Goal: Contribute content: Add original content to the website for others to see

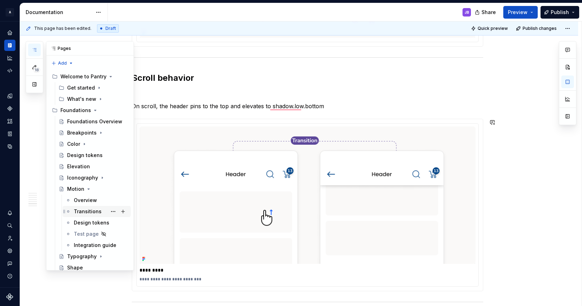
click at [82, 213] on div "Transitions" at bounding box center [88, 211] width 28 height 7
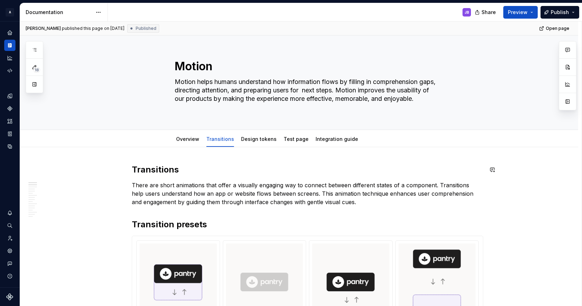
type textarea "*"
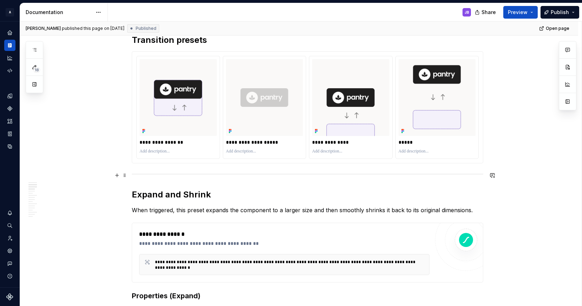
scroll to position [181, 0]
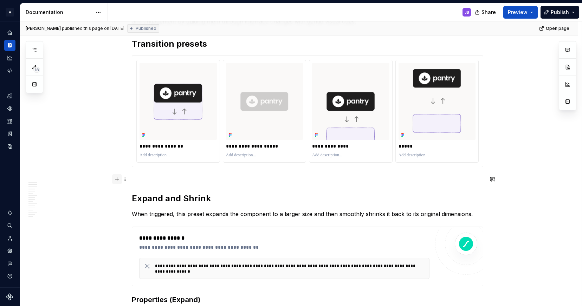
click at [117, 179] on button "button" at bounding box center [117, 179] width 10 height 10
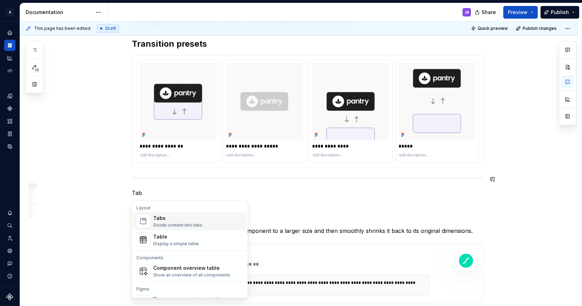
click at [163, 222] on div "Tabs Divide content into tabs" at bounding box center [177, 221] width 49 height 13
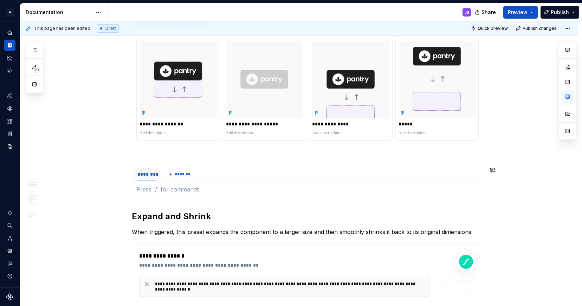
scroll to position [211, 0]
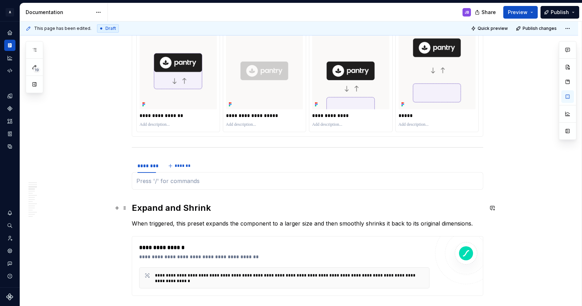
click at [141, 208] on h2 "Expand and Shrink" at bounding box center [307, 207] width 351 height 11
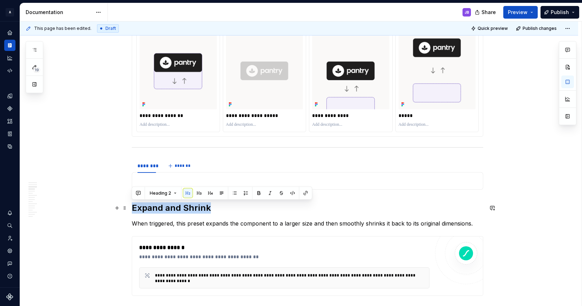
click at [141, 208] on h2 "Expand and Shrink" at bounding box center [307, 207] width 351 height 11
copy h2 "Expand and Shrink"
click at [147, 161] on html "A Pantry Design System JB Dataset Token studio Documentation JB Share Preview P…" at bounding box center [291, 153] width 582 height 306
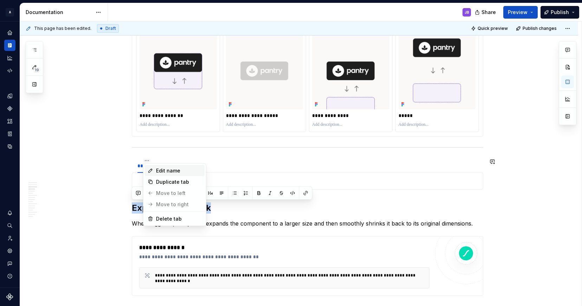
click at [162, 170] on div "Edit name" at bounding box center [179, 170] width 46 height 7
type textarea "*"
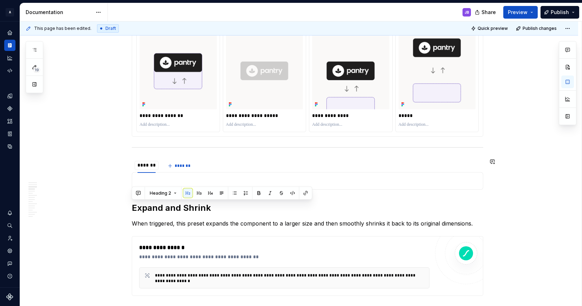
type input "**********"
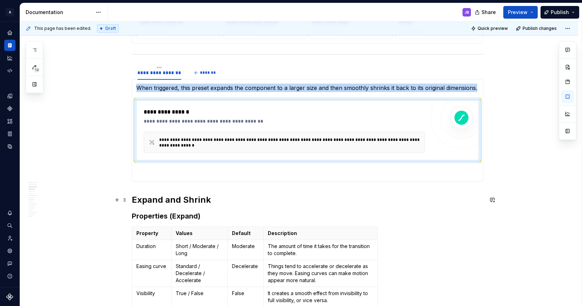
scroll to position [304, 0]
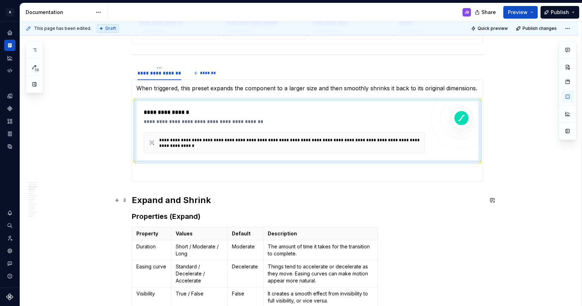
click at [162, 201] on h2 "Expand and Shrink" at bounding box center [307, 200] width 351 height 11
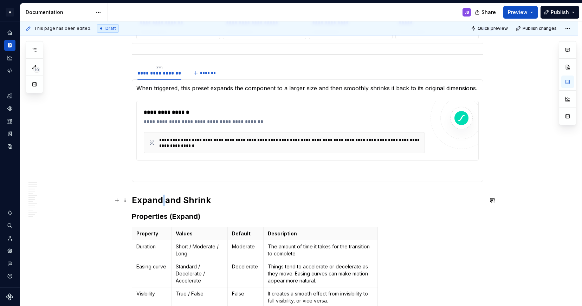
click at [162, 201] on h2 "Expand and Shrink" at bounding box center [307, 200] width 351 height 11
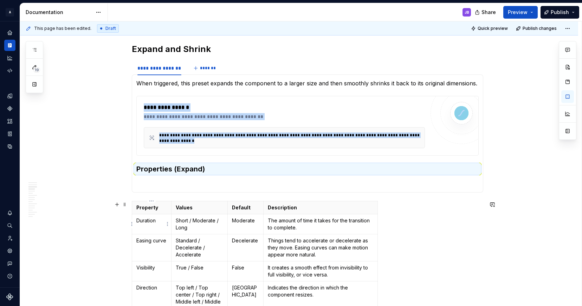
scroll to position [0, 0]
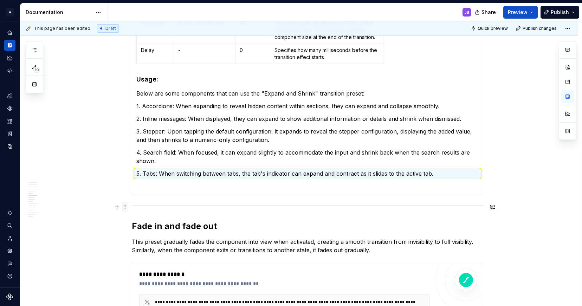
click at [125, 207] on span at bounding box center [125, 207] width 6 height 10
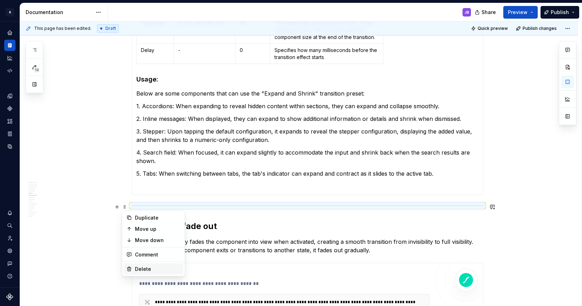
click at [151, 267] on div "Delete" at bounding box center [158, 269] width 46 height 7
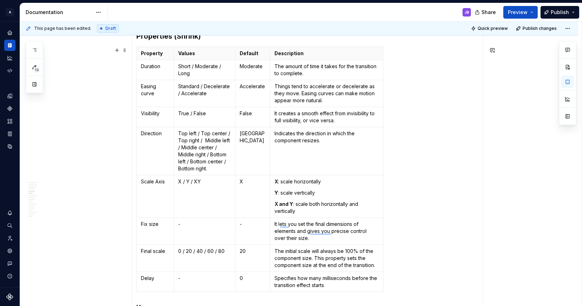
scroll to position [742, 0]
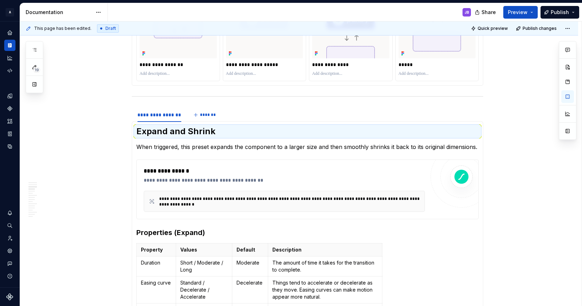
drag, startPoint x: 126, startPoint y: 126, endPoint x: 437, endPoint y: 1, distance: 335.2
type textarea "*"
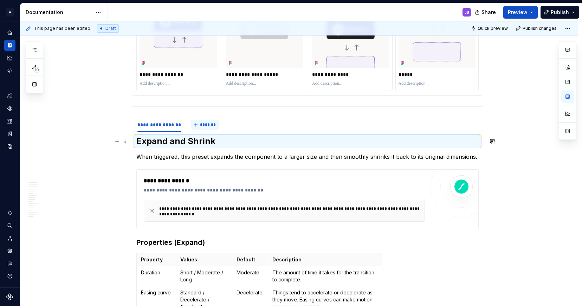
scroll to position [247, 0]
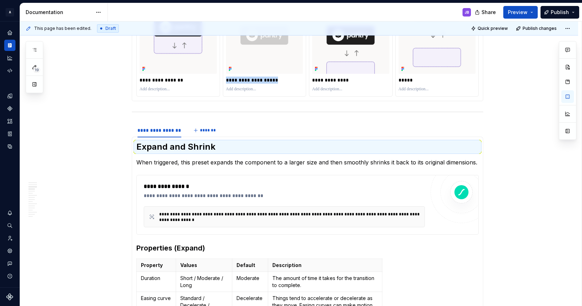
drag, startPoint x: 226, startPoint y: 79, endPoint x: 280, endPoint y: 79, distance: 53.8
click at [280, 79] on p "**********" at bounding box center [264, 80] width 77 height 7
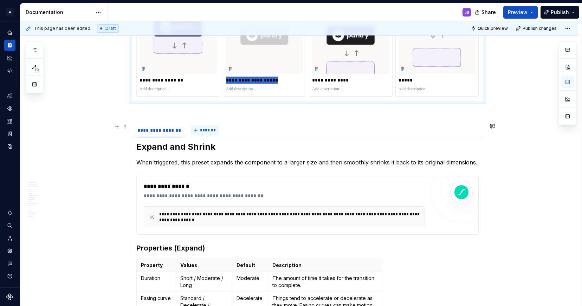
click at [207, 128] on span "*******" at bounding box center [208, 131] width 16 height 6
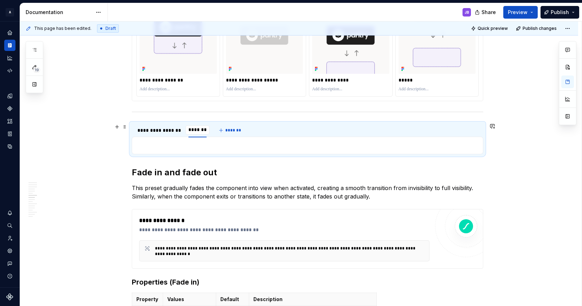
type input "**********"
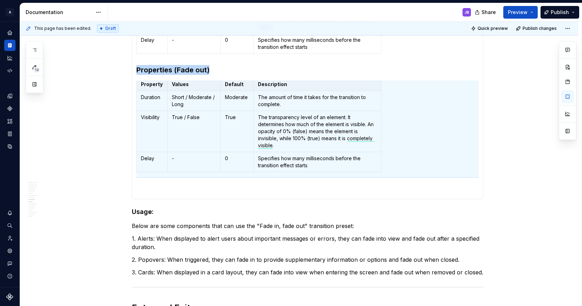
scroll to position [565, 0]
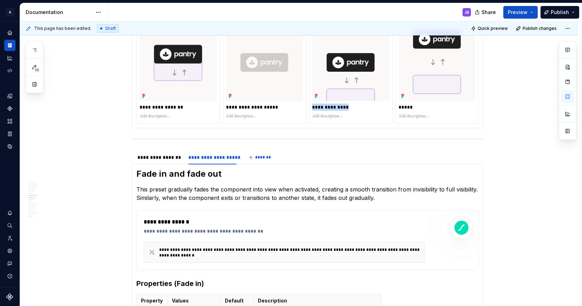
drag, startPoint x: 313, startPoint y: 106, endPoint x: 347, endPoint y: 105, distance: 34.1
click at [347, 105] on p "**********" at bounding box center [350, 107] width 77 height 7
click at [262, 156] on span "*******" at bounding box center [263, 158] width 16 height 6
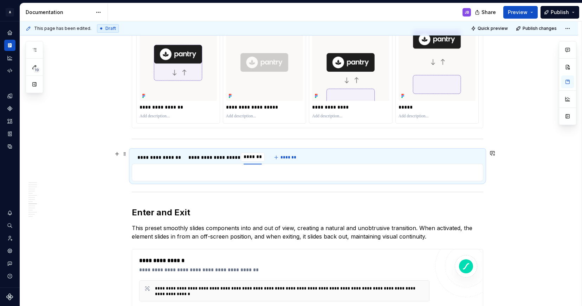
type input "**********"
click at [76, 189] on div "This page has been edited. Draft Quick preview Publish changes Motion Motion he…" at bounding box center [301, 163] width 562 height 285
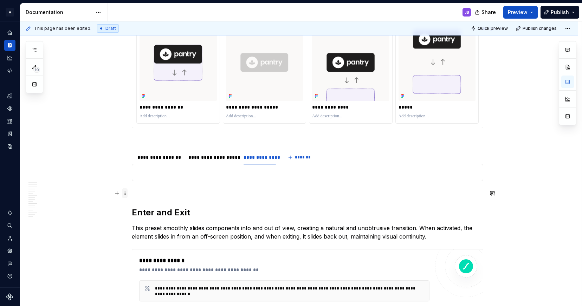
click at [124, 192] on span at bounding box center [125, 193] width 6 height 10
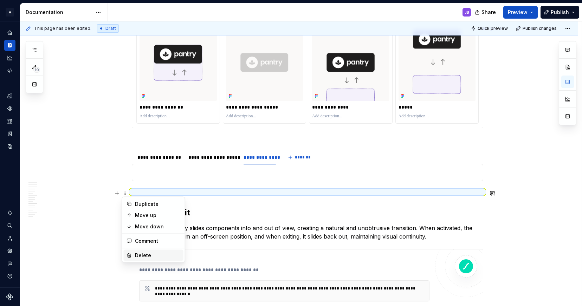
click at [149, 252] on div "Delete" at bounding box center [158, 255] width 46 height 7
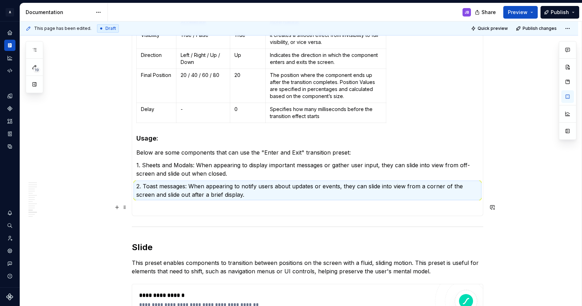
click at [138, 207] on p "To enrich screen reader interactions, please activate Accessibility in Grammarl…" at bounding box center [307, 207] width 342 height 8
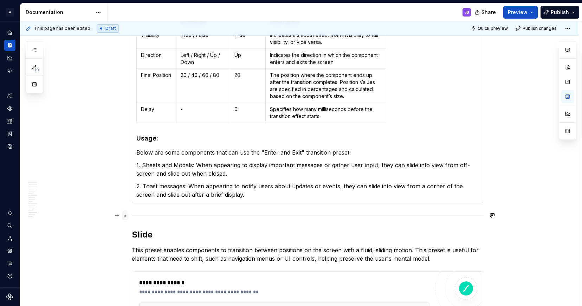
click at [125, 215] on span at bounding box center [125, 216] width 6 height 10
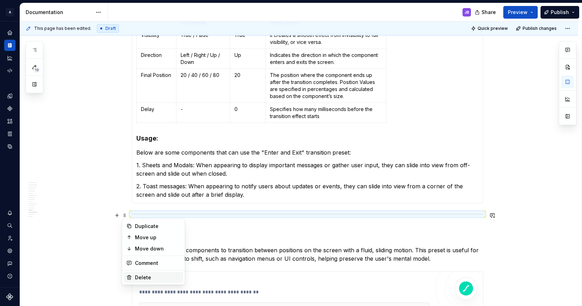
click at [148, 277] on div "Delete" at bounding box center [158, 277] width 46 height 7
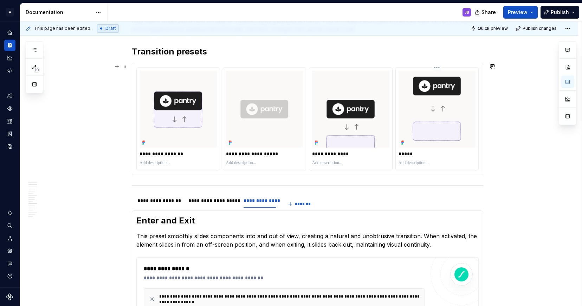
click at [402, 154] on p "*****" at bounding box center [437, 153] width 77 height 7
click at [303, 205] on span "*******" at bounding box center [303, 204] width 16 height 6
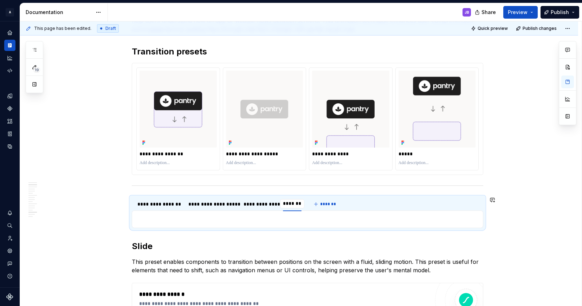
type input "*****"
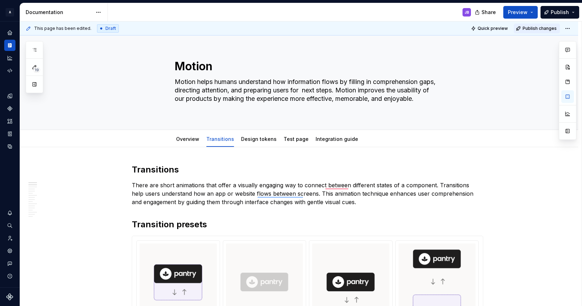
click at [533, 25] on button "Publish changes" at bounding box center [537, 29] width 46 height 10
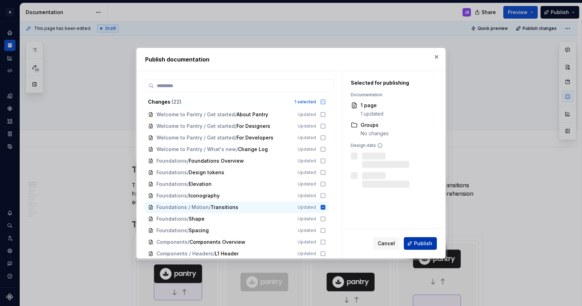
click at [424, 240] on span "Publish" at bounding box center [423, 243] width 18 height 7
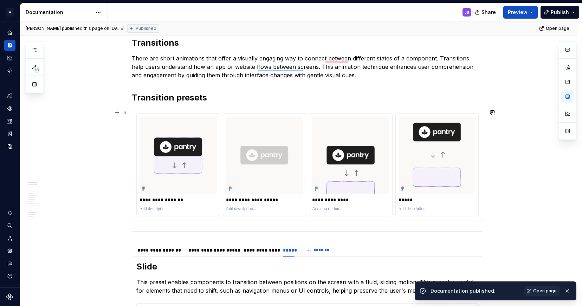
scroll to position [138, 0]
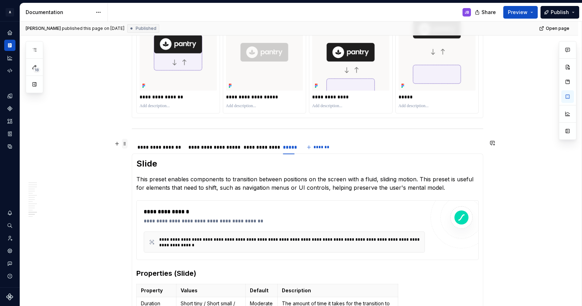
click at [127, 145] on span at bounding box center [125, 144] width 6 height 10
click at [141, 134] on div "**********" at bounding box center [307, 221] width 351 height 575
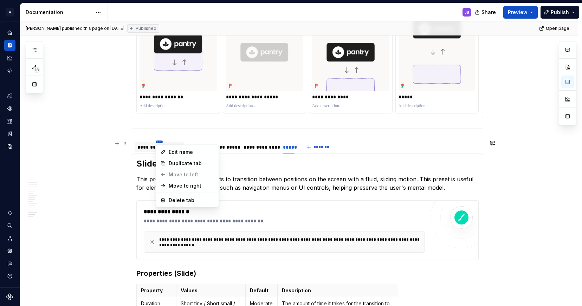
click at [157, 142] on html "A Pantry Design System JB Dataset Token studio Documentation JB Share Preview P…" at bounding box center [291, 153] width 582 height 306
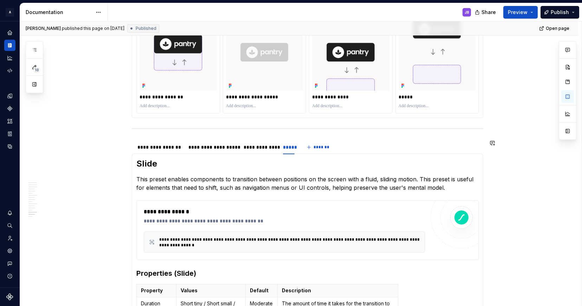
click at [511, 175] on html "A Pantry Design System JB Dataset Token studio Documentation JB Share Preview P…" at bounding box center [291, 153] width 582 height 306
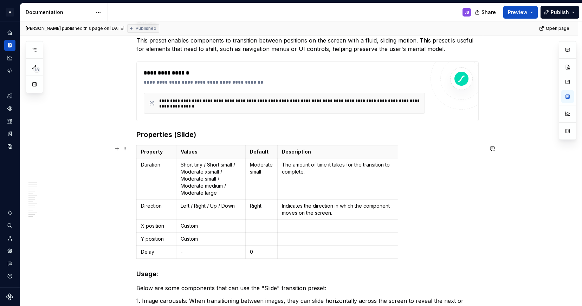
scroll to position [415, 0]
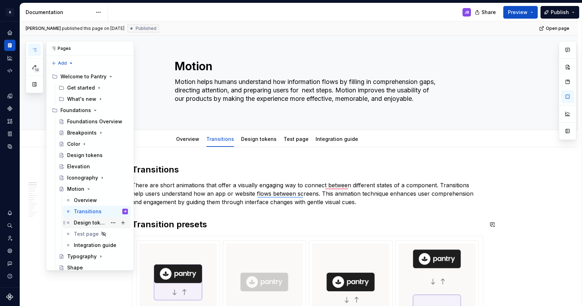
click at [90, 224] on div "Design tokens" at bounding box center [90, 222] width 33 height 7
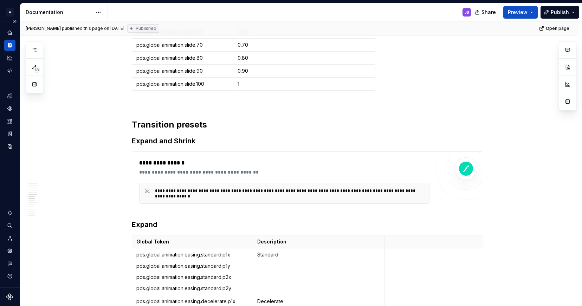
type textarea "*"
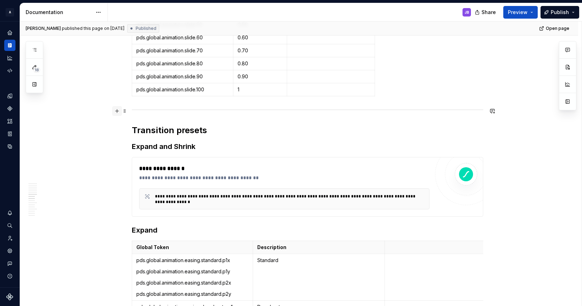
click at [117, 111] on button "button" at bounding box center [117, 111] width 10 height 10
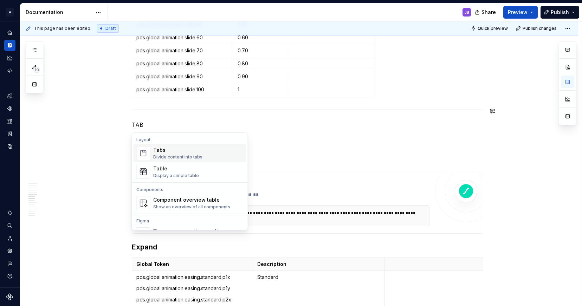
click at [165, 153] on div "Tabs" at bounding box center [177, 150] width 49 height 7
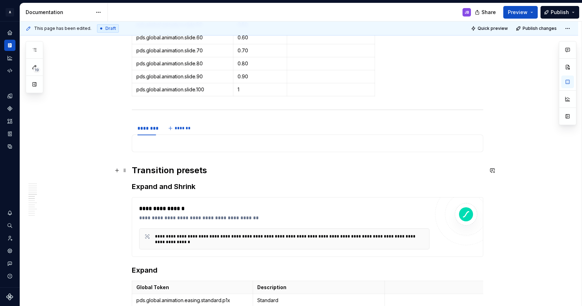
click at [165, 169] on h2 "Transition presets" at bounding box center [307, 170] width 351 height 11
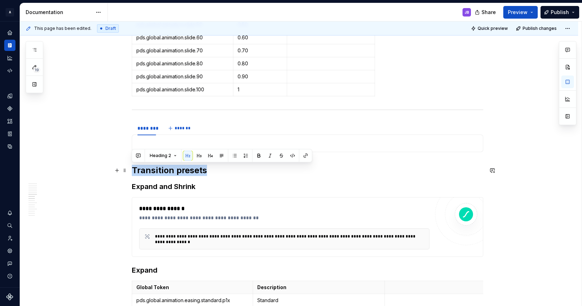
click at [165, 169] on h2 "Transition presets" at bounding box center [307, 170] width 351 height 11
click at [114, 157] on div "This page has been edited. Draft Quick preview Publish changes Motion Motion he…" at bounding box center [301, 163] width 562 height 285
click at [249, 167] on h2 "Transition presets" at bounding box center [307, 170] width 351 height 11
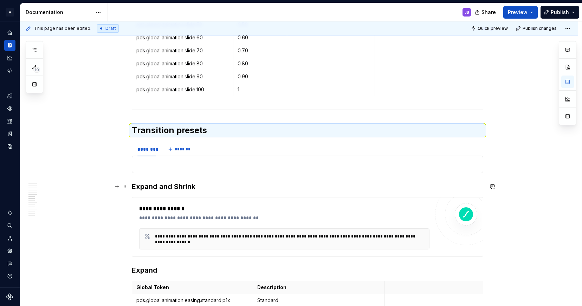
click at [150, 187] on h3 "Expand and Shrink" at bounding box center [307, 187] width 351 height 10
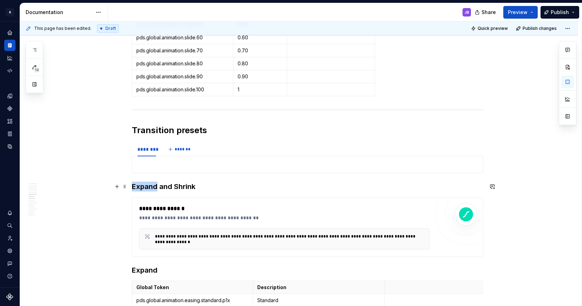
click at [150, 187] on h3 "Expand and Shrink" at bounding box center [307, 187] width 351 height 10
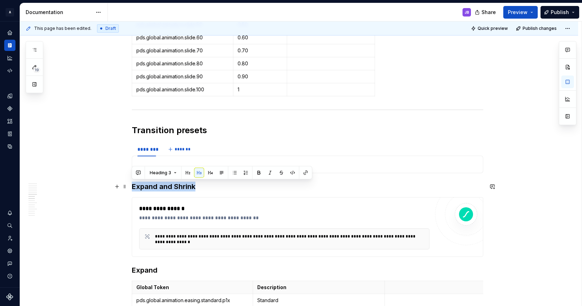
click at [152, 187] on h3 "Expand and Shrink" at bounding box center [307, 187] width 351 height 10
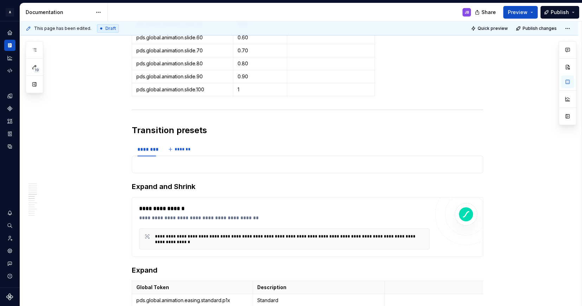
type textarea "*"
